Goal: Transaction & Acquisition: Purchase product/service

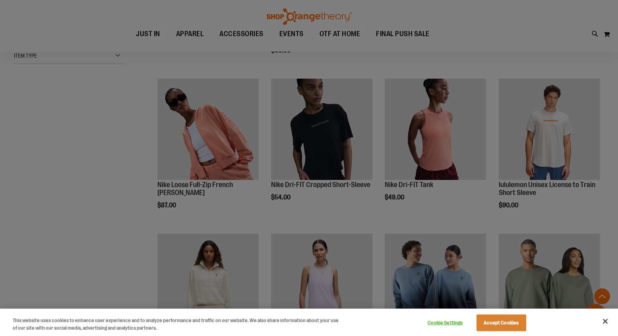
scroll to position [150, 0]
click at [599, 324] on button "Close" at bounding box center [605, 321] width 17 height 17
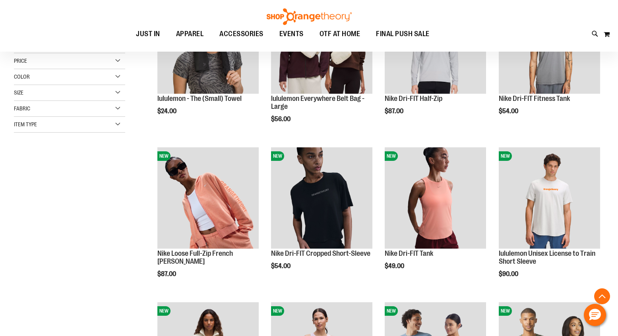
scroll to position [0, 0]
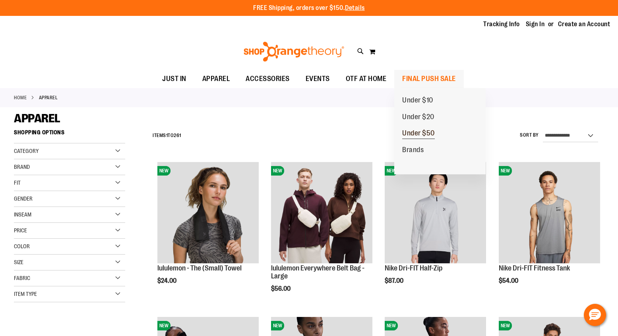
click at [417, 133] on span "Under $50" at bounding box center [418, 134] width 33 height 10
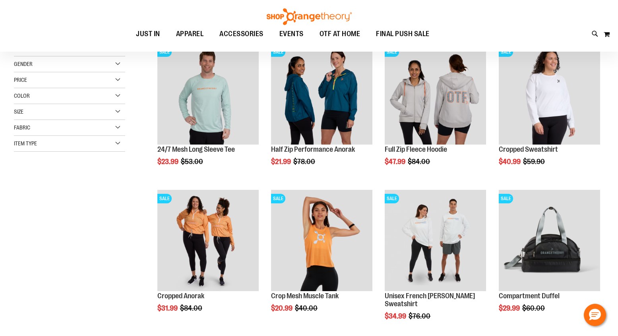
scroll to position [79, 0]
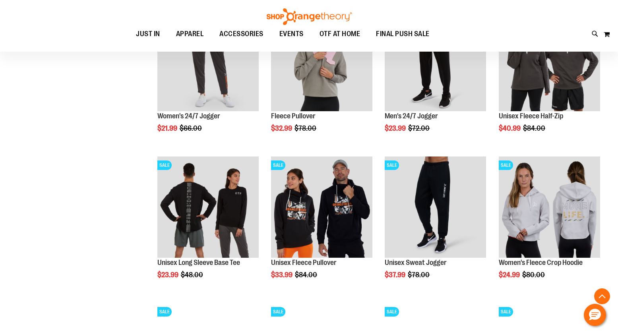
scroll to position [397, 0]
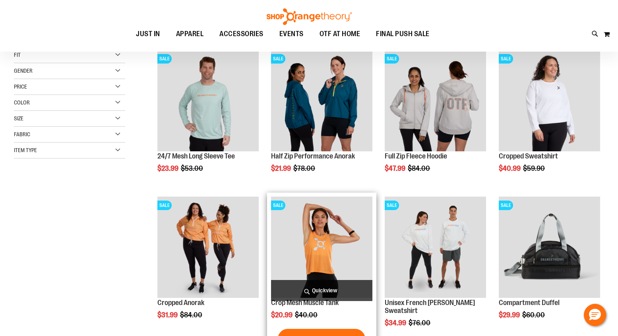
scroll to position [119, 0]
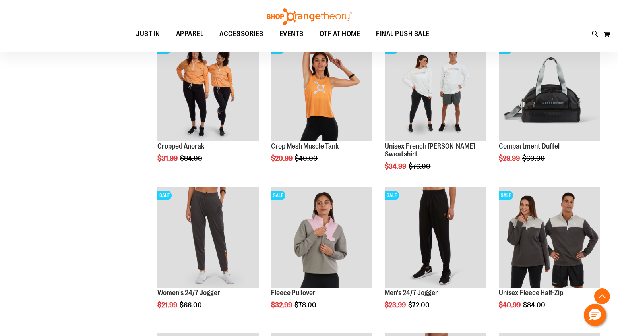
scroll to position [278, 0]
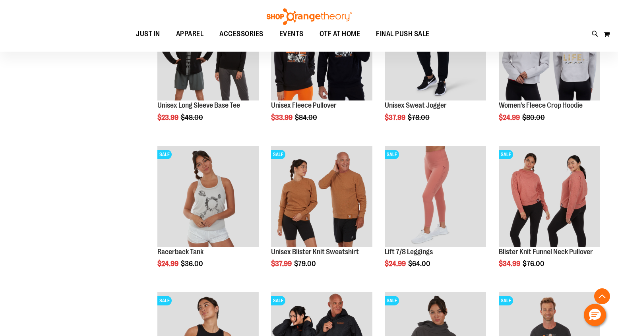
scroll to position [437, 0]
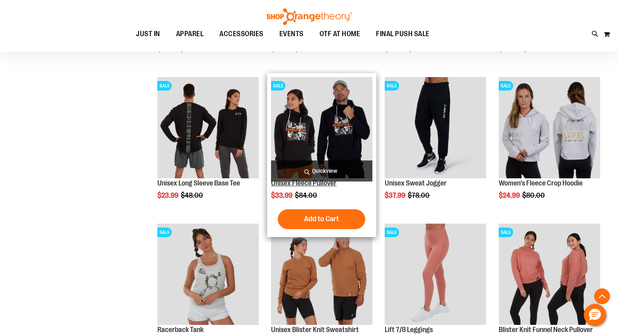
click at [329, 184] on link "Unisex Fleece Pullover" at bounding box center [304, 183] width 66 height 8
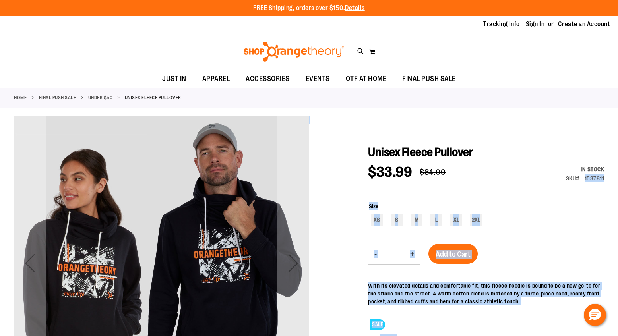
drag, startPoint x: 607, startPoint y: 178, endPoint x: 585, endPoint y: 181, distance: 22.5
click at [585, 181] on div "1537811" at bounding box center [595, 178] width 20 height 8
drag, startPoint x: 583, startPoint y: 177, endPoint x: 605, endPoint y: 180, distance: 22.2
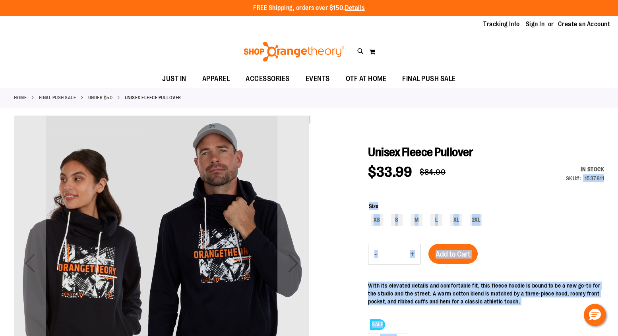
click at [603, 177] on div "1537811" at bounding box center [595, 178] width 20 height 8
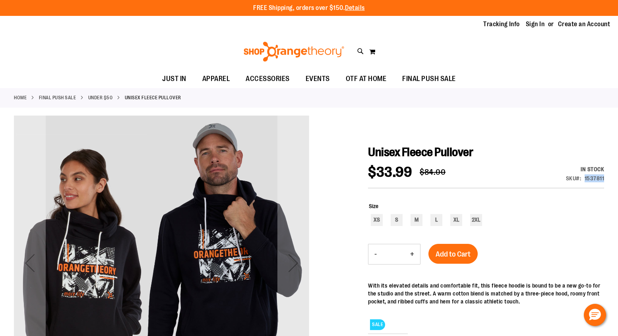
drag, startPoint x: 585, startPoint y: 178, endPoint x: 604, endPoint y: 179, distance: 19.1
click at [604, 179] on div "SKU 1537811" at bounding box center [585, 178] width 39 height 8
copy div "1537811"
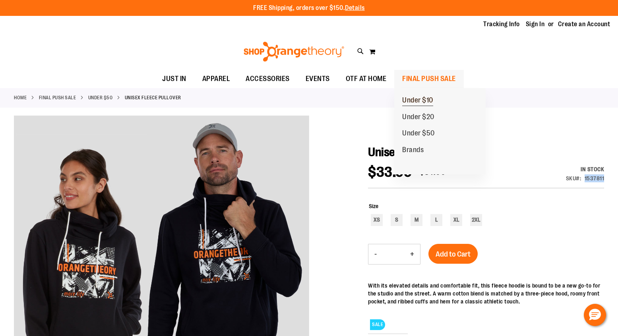
click at [421, 105] on span "Under $10" at bounding box center [417, 101] width 31 height 10
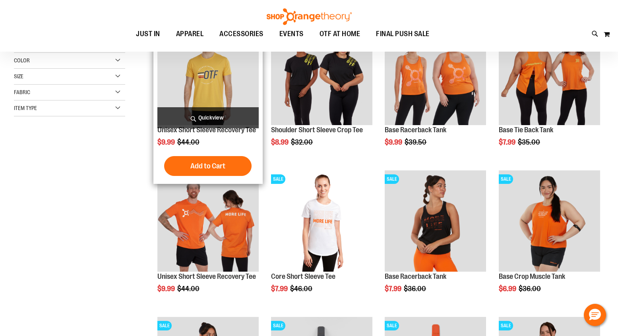
scroll to position [159, 0]
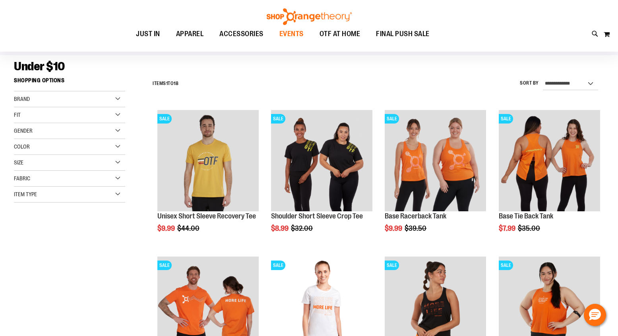
scroll to position [39, 0]
